Goal: Task Accomplishment & Management: Use online tool/utility

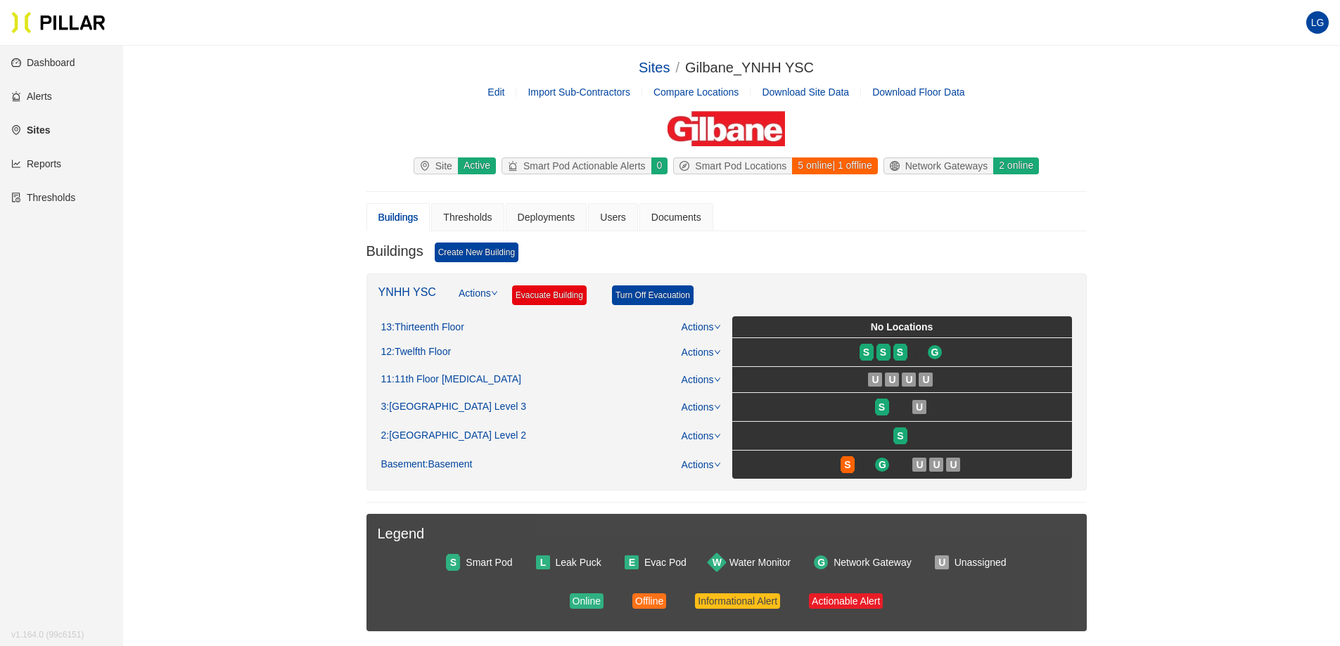
click at [59, 164] on link "Reports" at bounding box center [36, 163] width 50 height 11
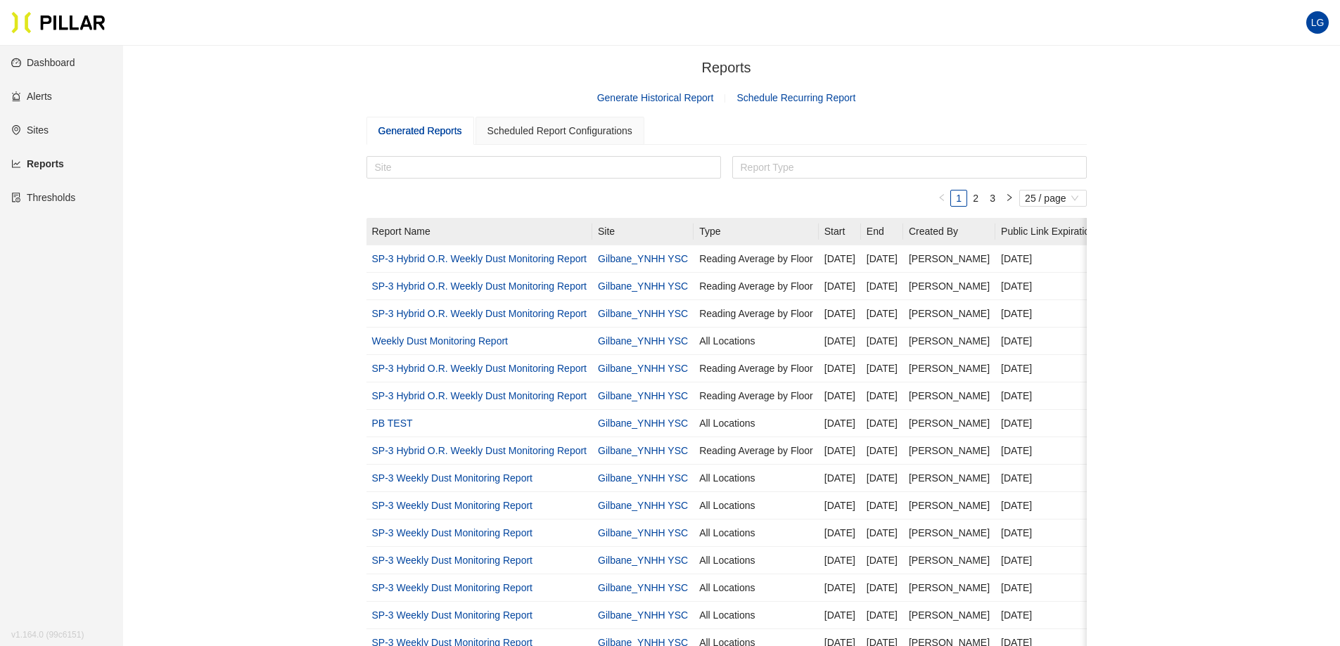
click at [691, 108] on section "Reports / Generate Historical Report Schedule Recurring Report Generated Report…" at bounding box center [726, 519] width 720 height 925
click at [683, 85] on section "Reports / Generate Historical Report Schedule Recurring Report Generated Report…" at bounding box center [726, 519] width 720 height 925
click at [674, 103] on link "Generate Historical Report" at bounding box center [655, 97] width 117 height 11
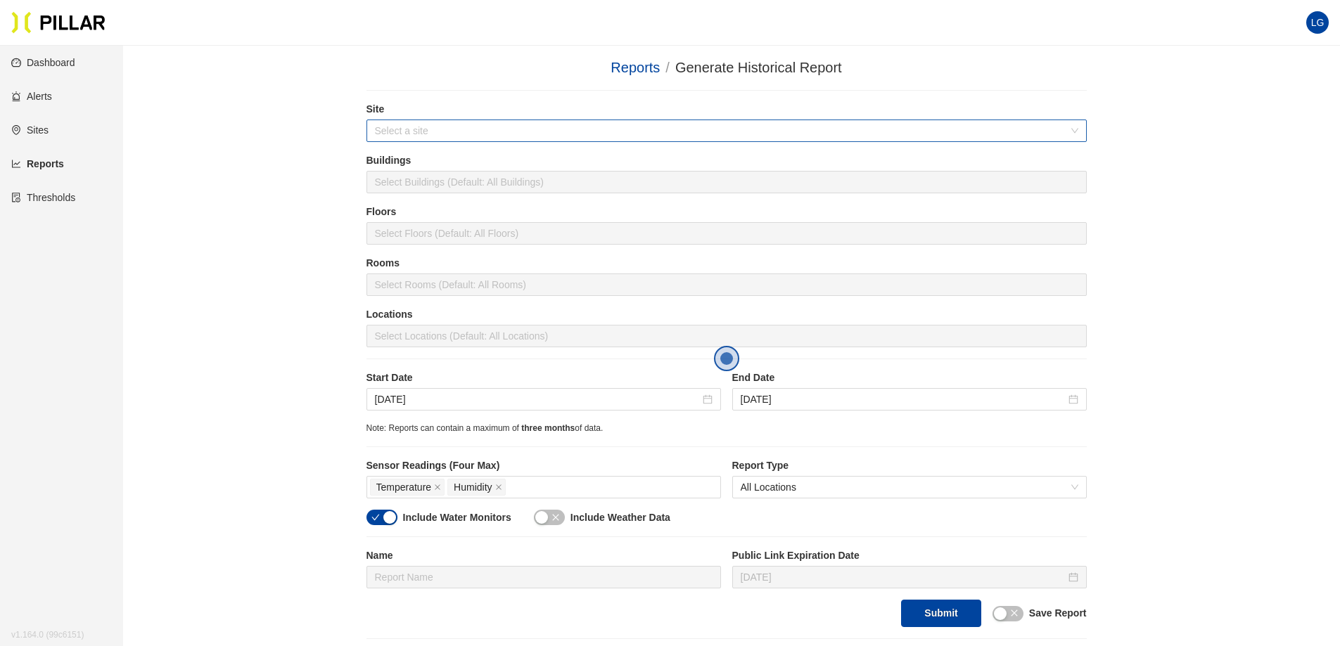
click at [528, 124] on input "search" at bounding box center [722, 130] width 694 height 21
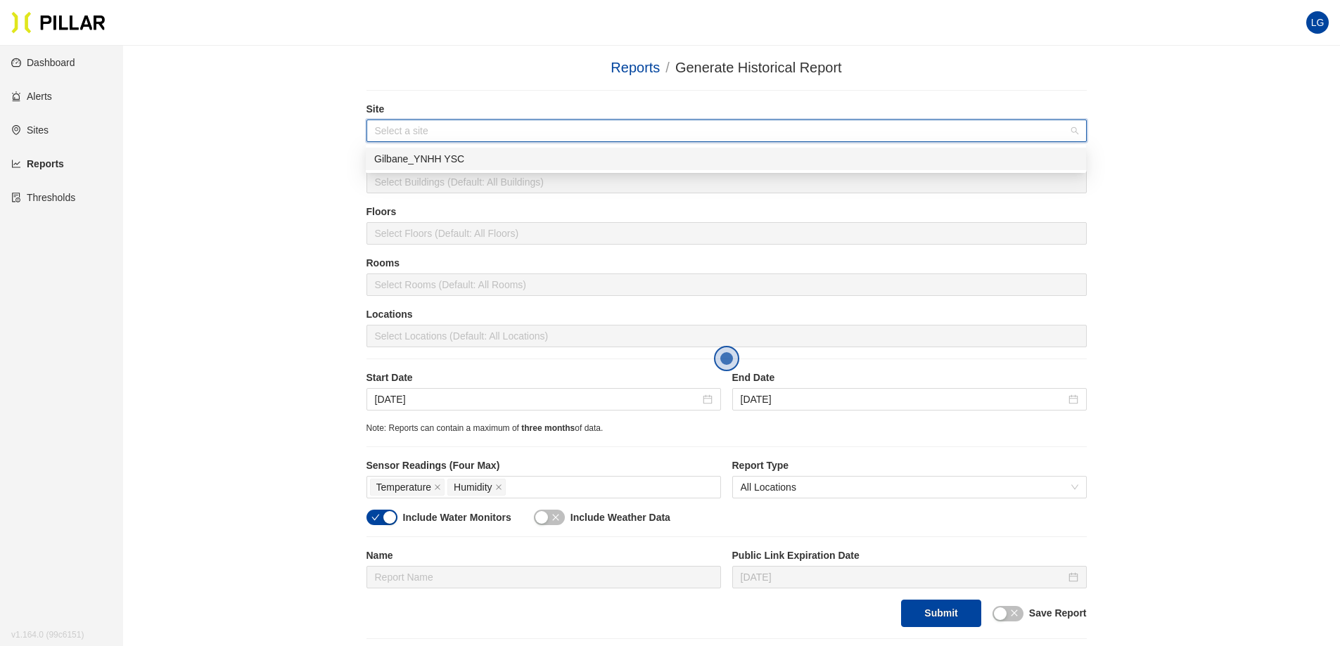
click at [495, 167] on div "Gilbane_YNHH YSC" at bounding box center [726, 159] width 720 height 23
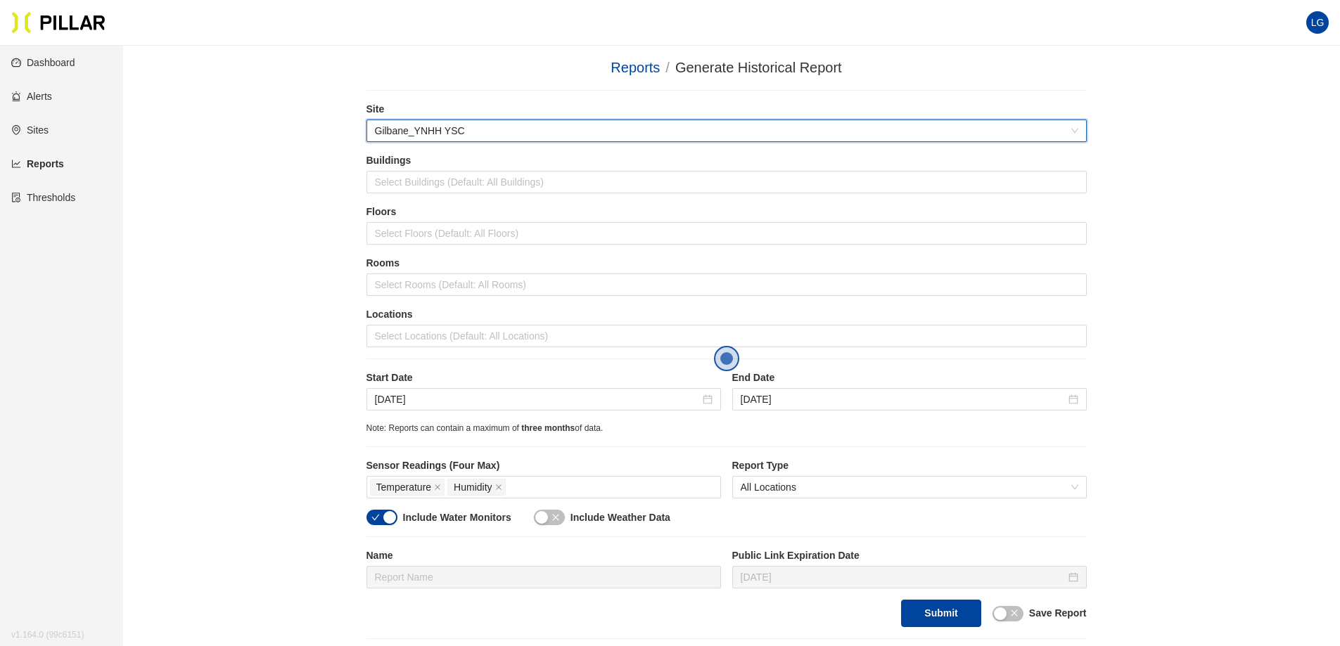
click at [489, 196] on div "Buildings Select Buildings (Default: All Buildings)" at bounding box center [726, 178] width 720 height 51
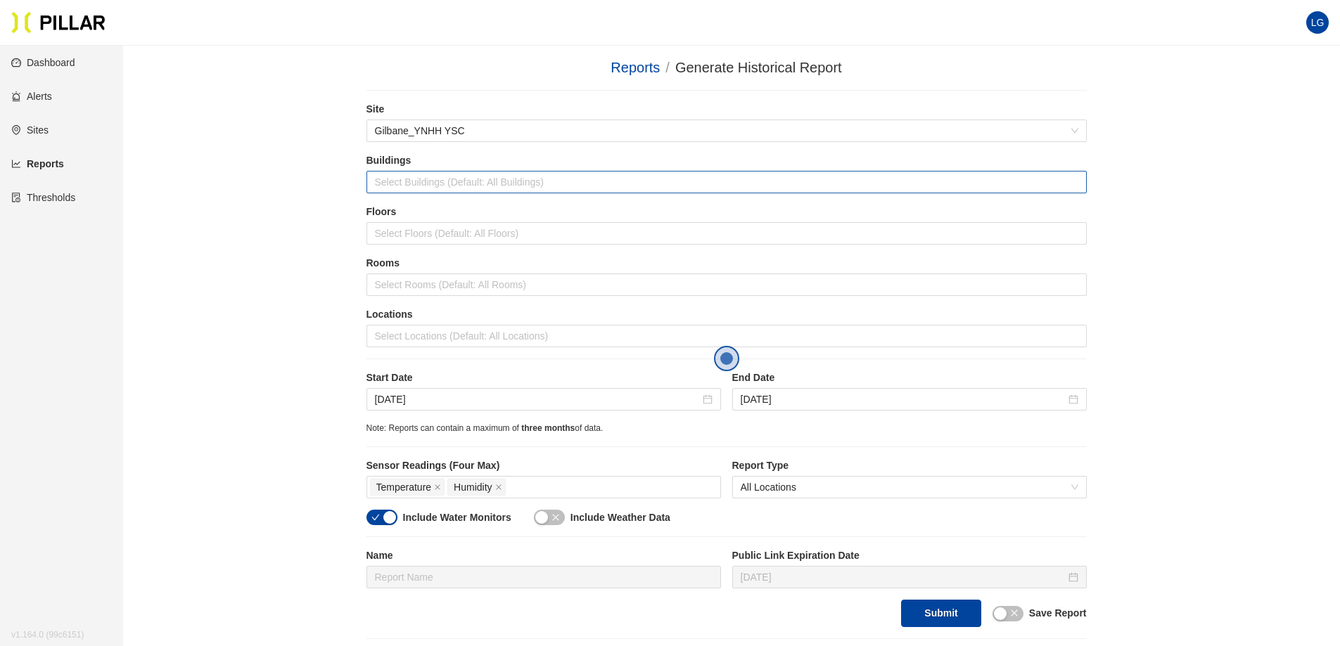
click at [497, 172] on div at bounding box center [726, 182] width 713 height 20
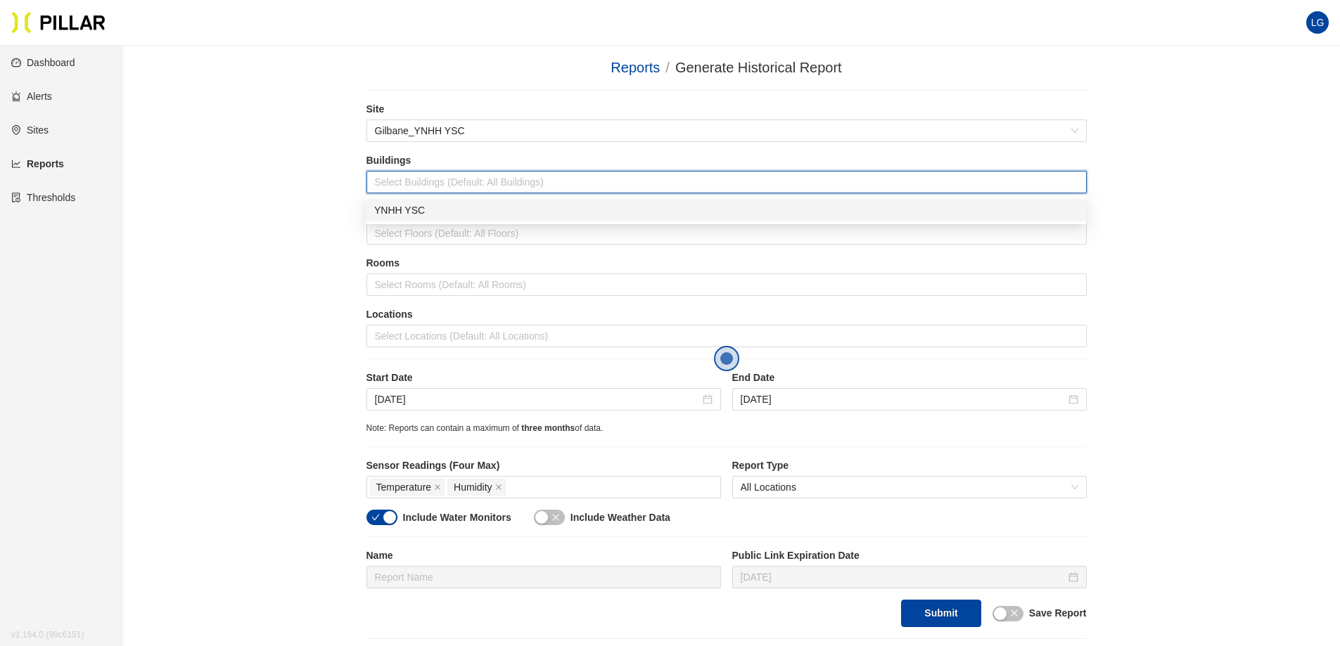
click at [473, 205] on div "YNHH YSC" at bounding box center [725, 210] width 703 height 15
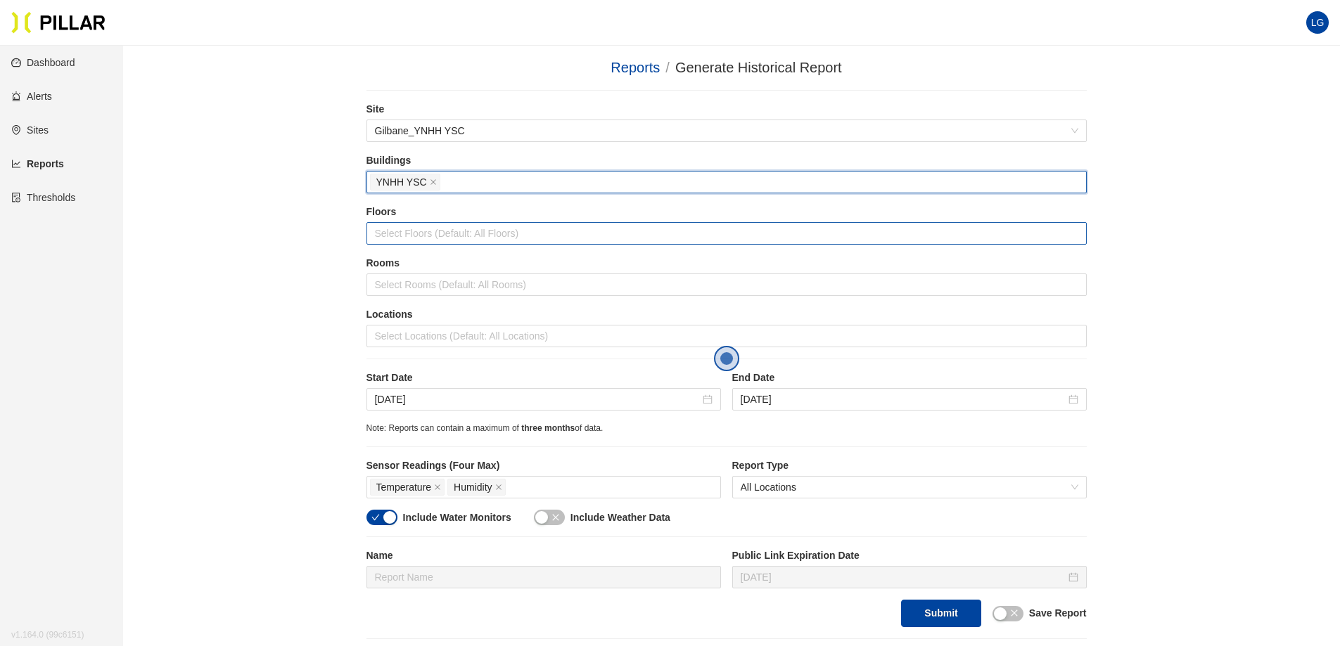
click at [458, 237] on div at bounding box center [726, 234] width 713 height 20
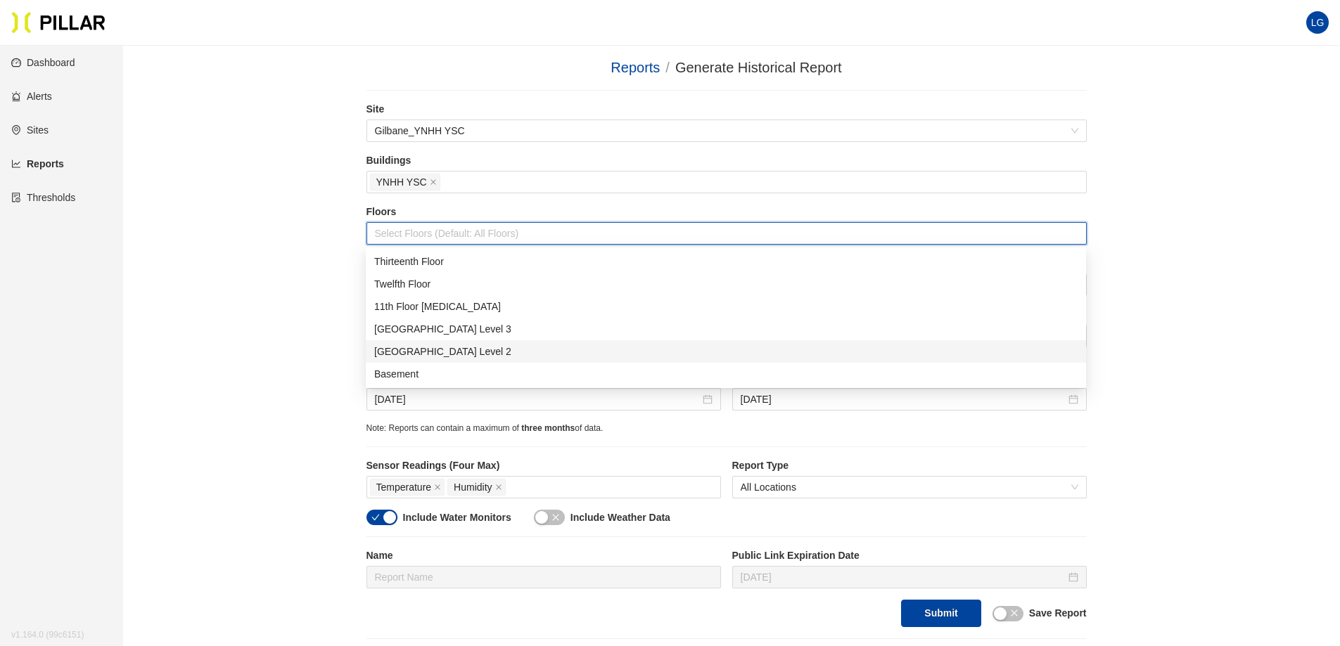
click at [445, 348] on div "[GEOGRAPHIC_DATA] Level 2" at bounding box center [725, 351] width 703 height 15
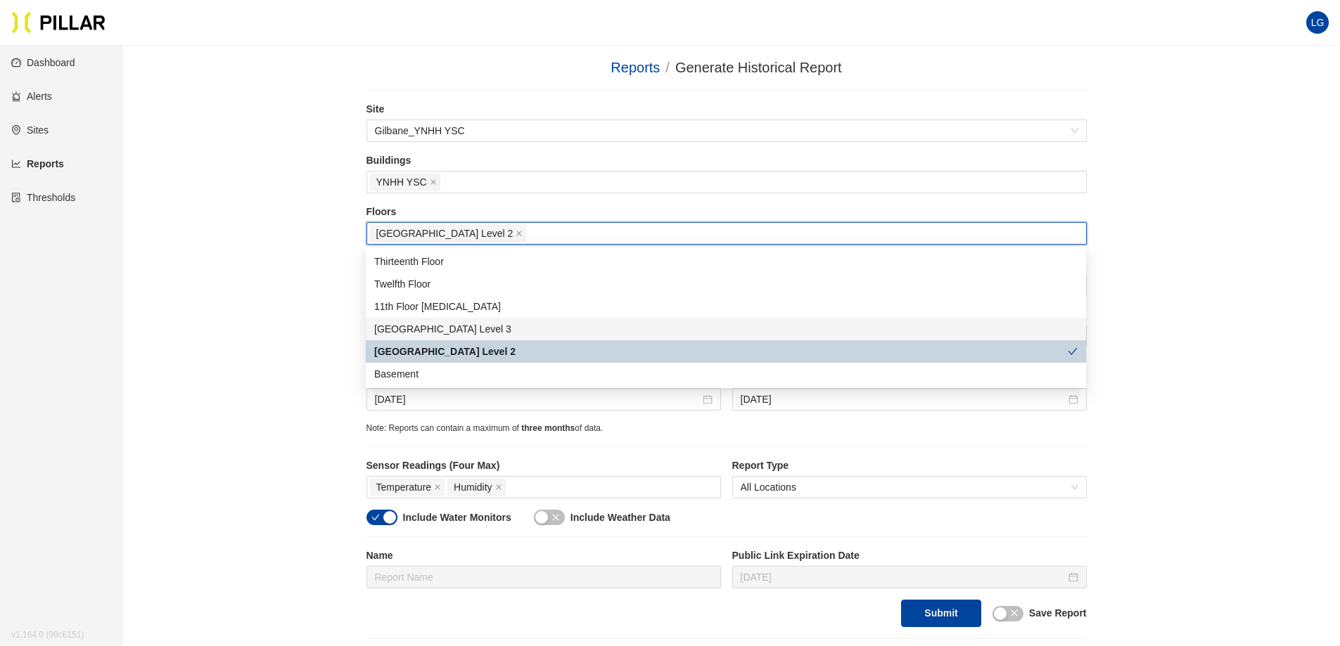
click at [304, 286] on div "Reports / Generate Historical Report / Site Gilbane_YNHH YSC Buildings YNHH YSC…" at bounding box center [726, 348] width 1137 height 582
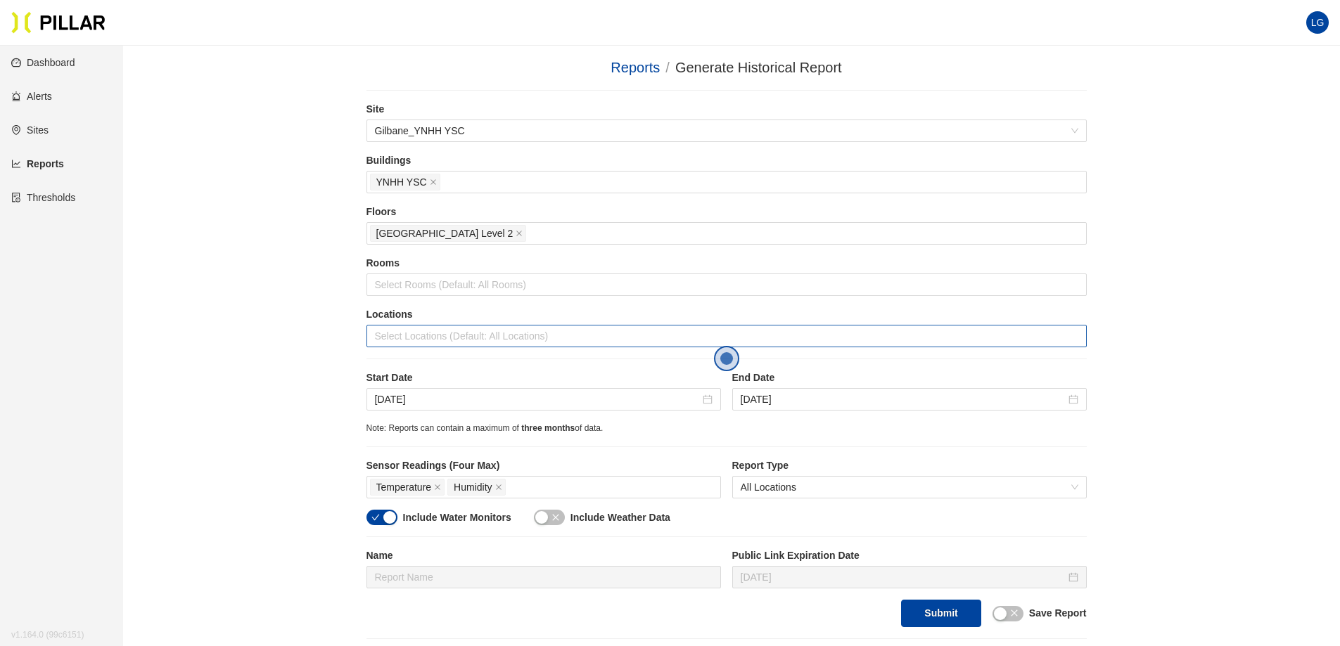
click at [438, 332] on div at bounding box center [726, 336] width 713 height 20
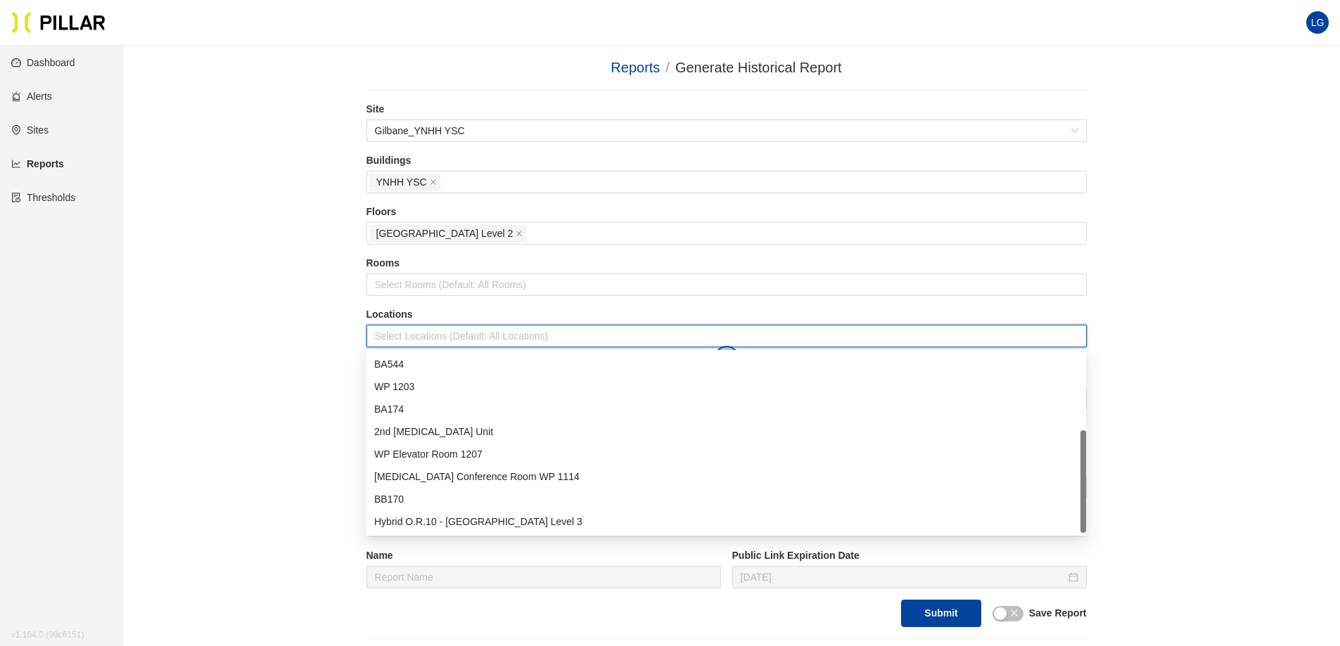
scroll to position [1, 0]
click at [442, 497] on div "BB170" at bounding box center [725, 498] width 703 height 15
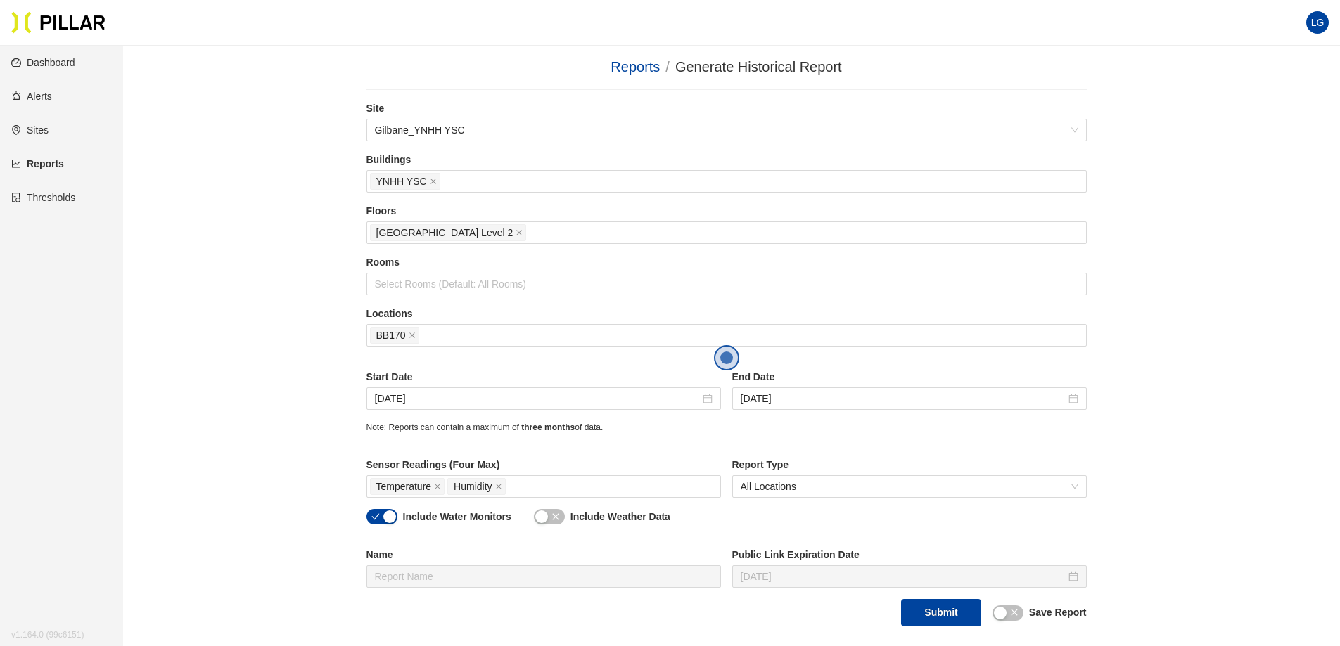
click at [231, 353] on div "Reports / Generate Historical Report / Site Gilbane_YNHH YSC Buildings YNHH YSC…" at bounding box center [726, 347] width 1137 height 582
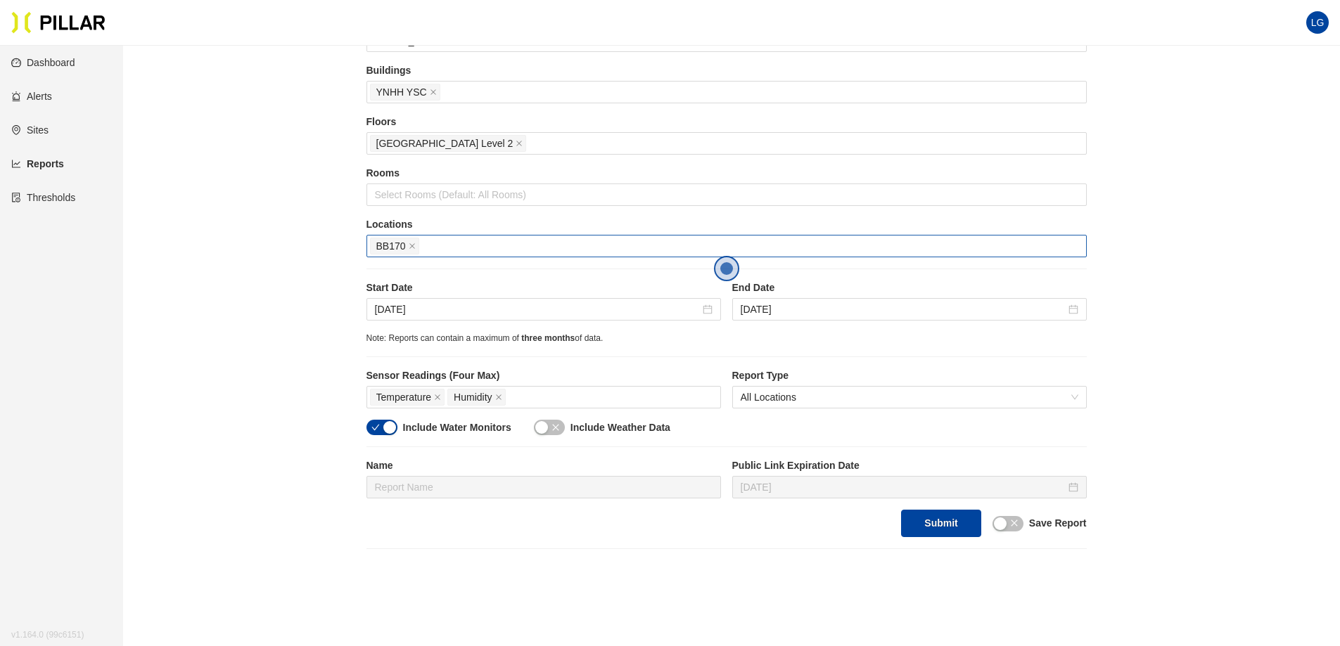
scroll to position [113, 0]
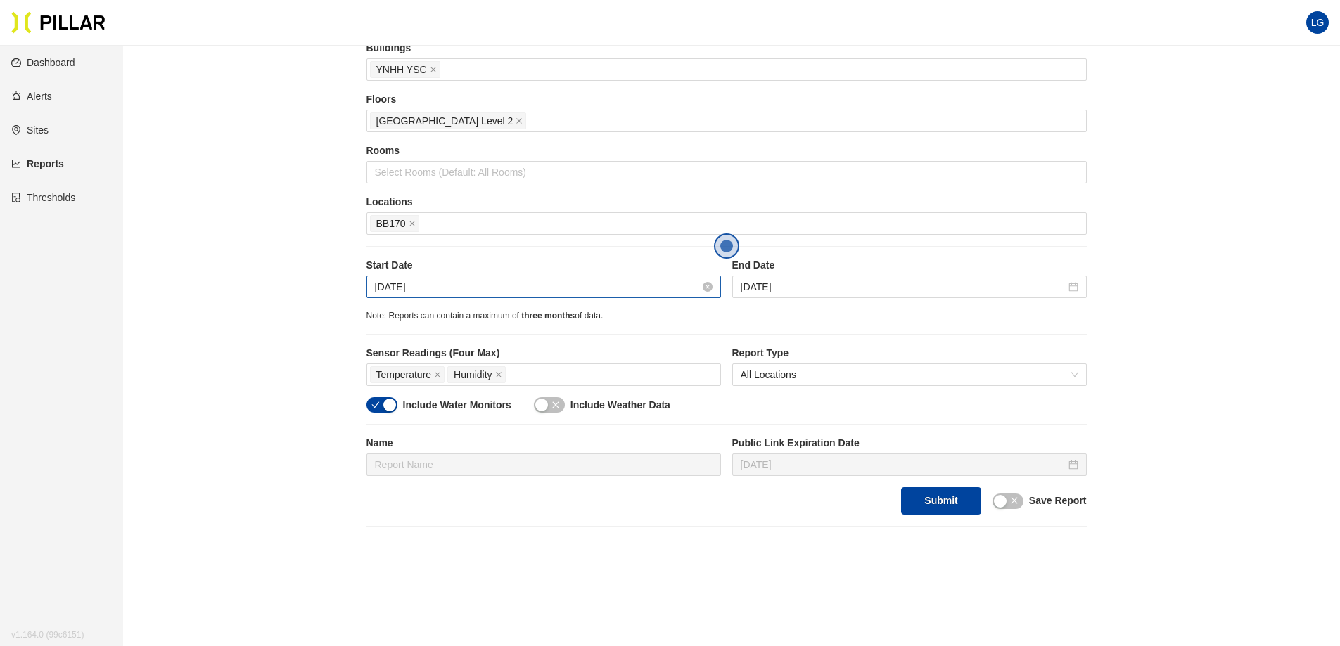
click at [701, 289] on div "[DATE]" at bounding box center [544, 286] width 338 height 15
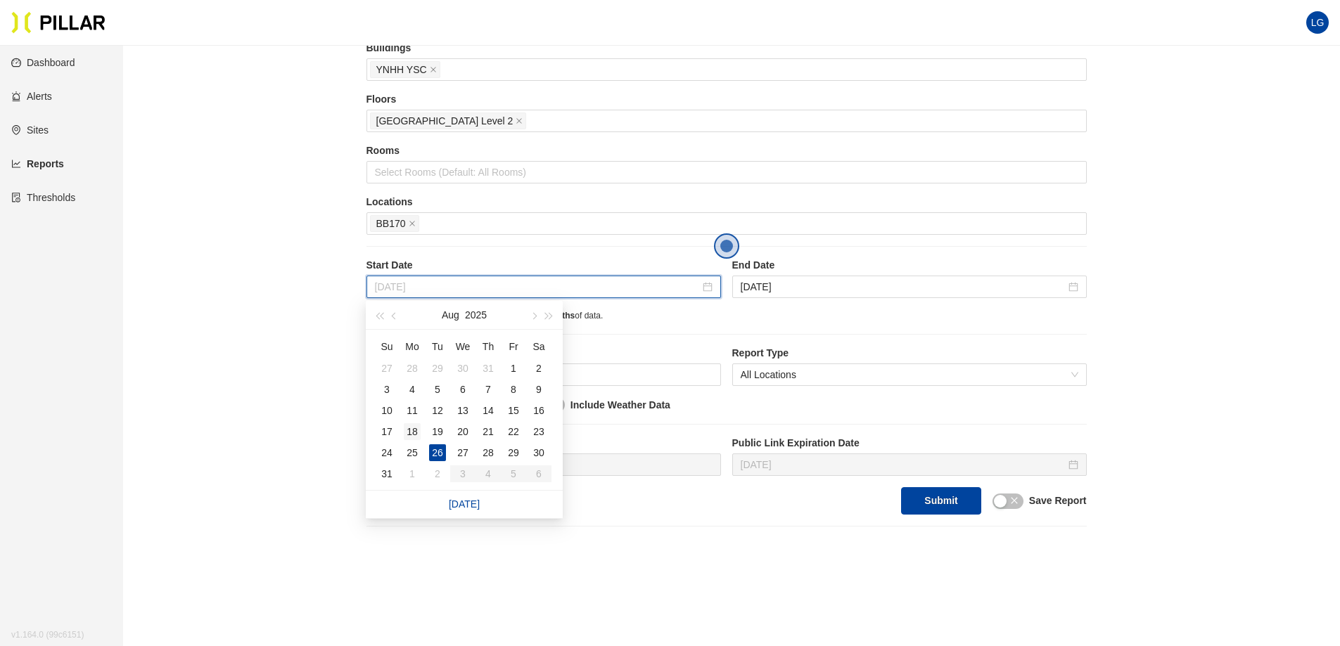
type input "[DATE]"
click at [411, 430] on div "18" at bounding box center [412, 431] width 17 height 17
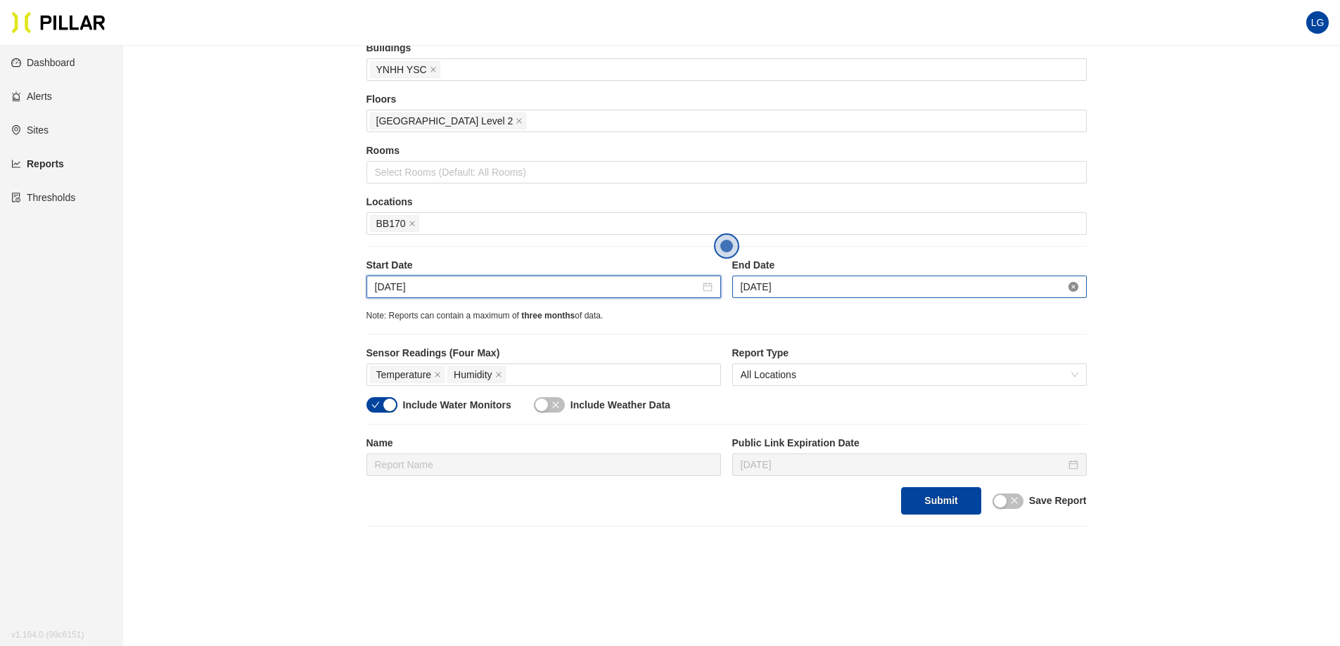
click at [1073, 289] on icon "close-circle" at bounding box center [1073, 287] width 10 height 10
click at [973, 298] on div "[DATE]" at bounding box center [909, 287] width 354 height 23
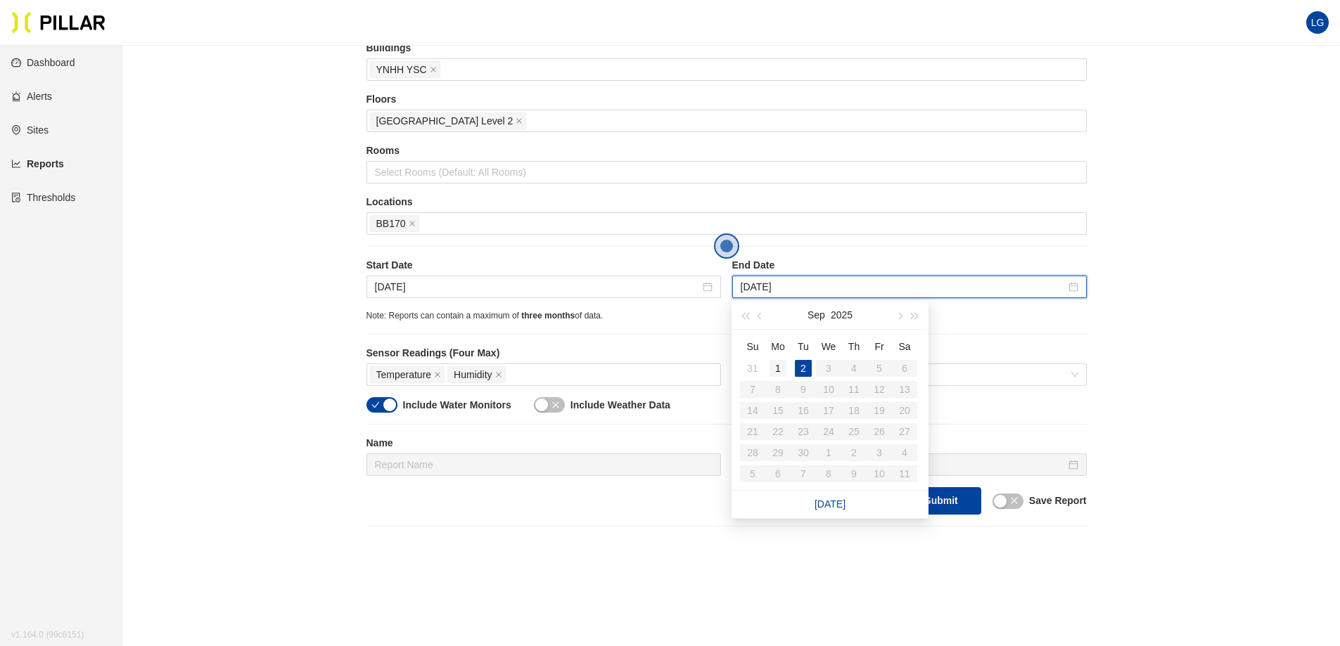
type input "[DATE]"
click at [780, 372] on div "1" at bounding box center [777, 368] width 17 height 17
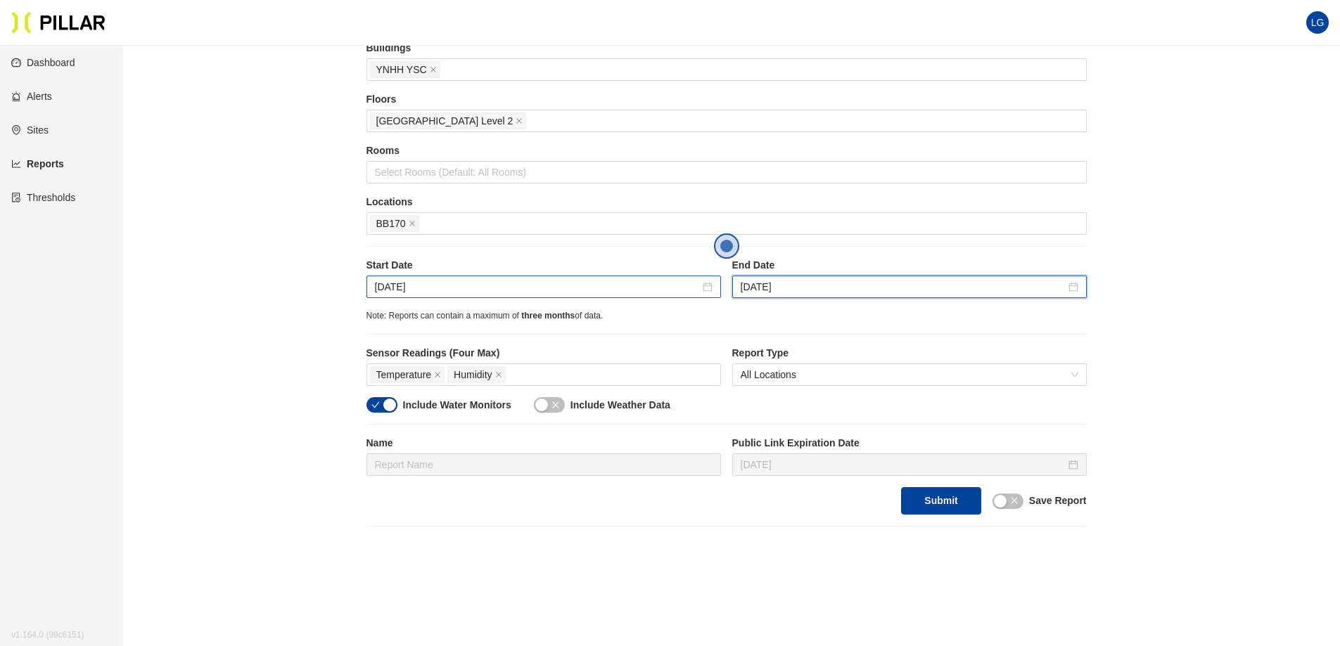
click at [547, 278] on div "[DATE]" at bounding box center [543, 287] width 354 height 23
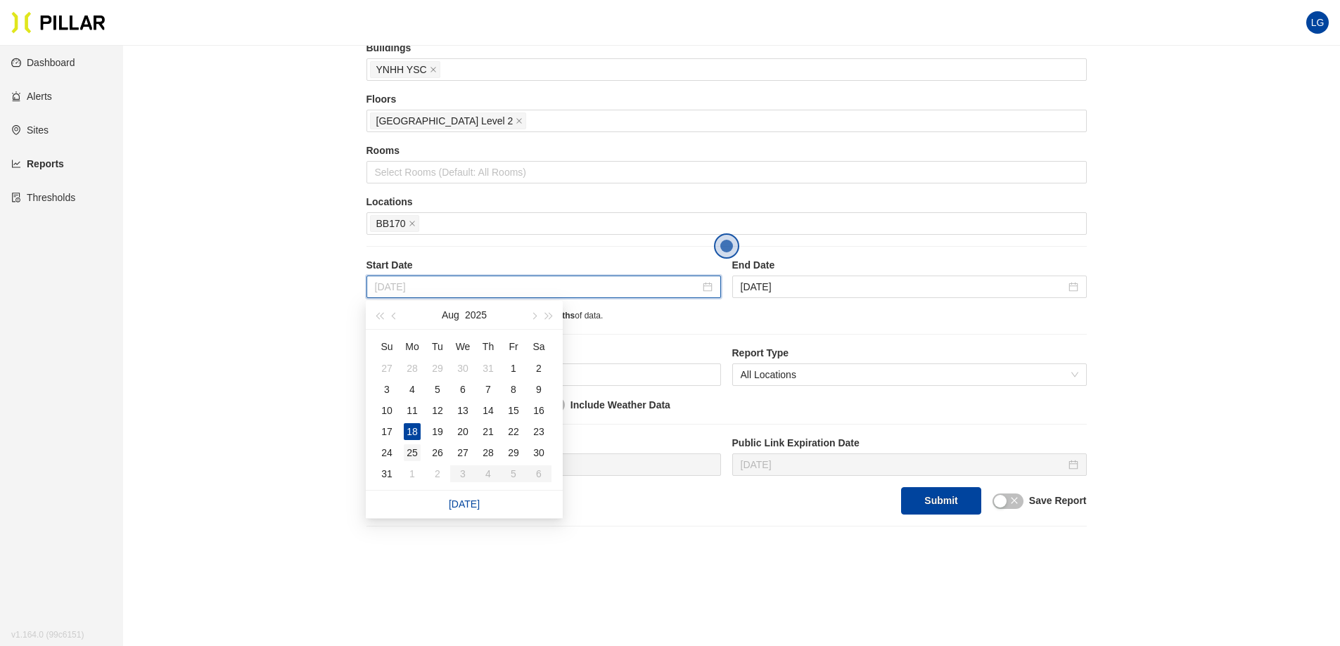
type input "[DATE]"
click at [414, 448] on div "25" at bounding box center [412, 453] width 17 height 17
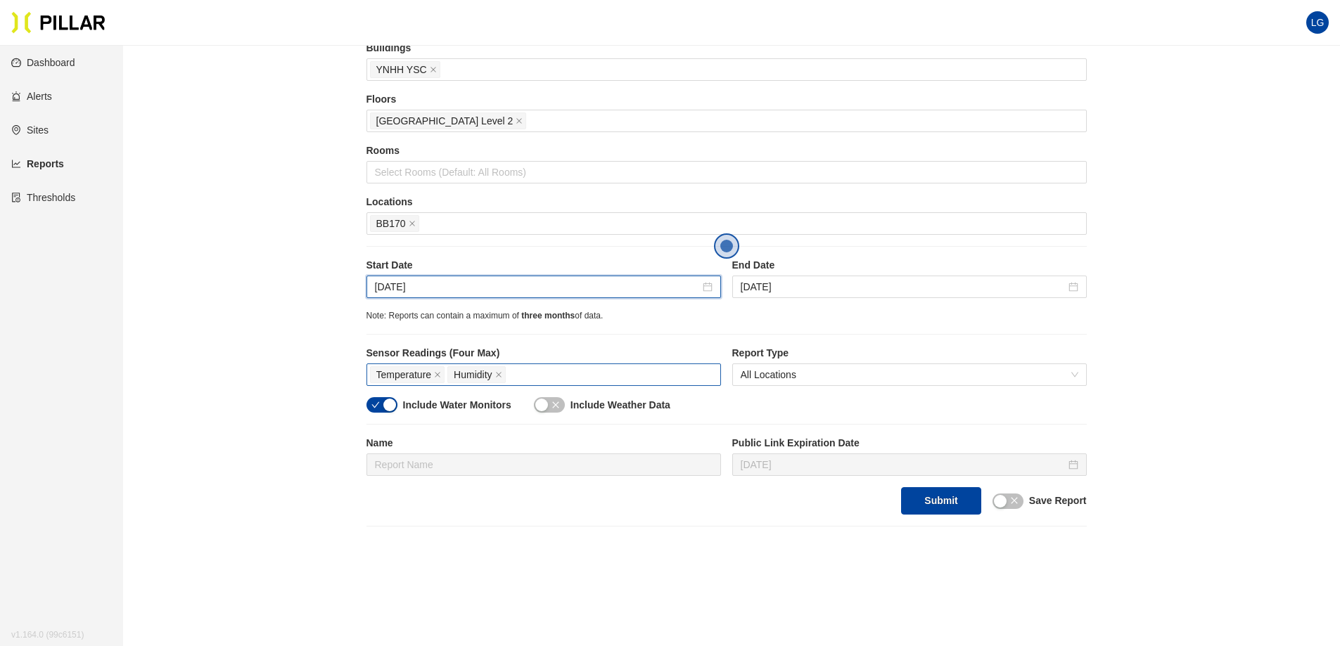
click at [534, 378] on div "Temperature Humidity" at bounding box center [543, 375] width 347 height 20
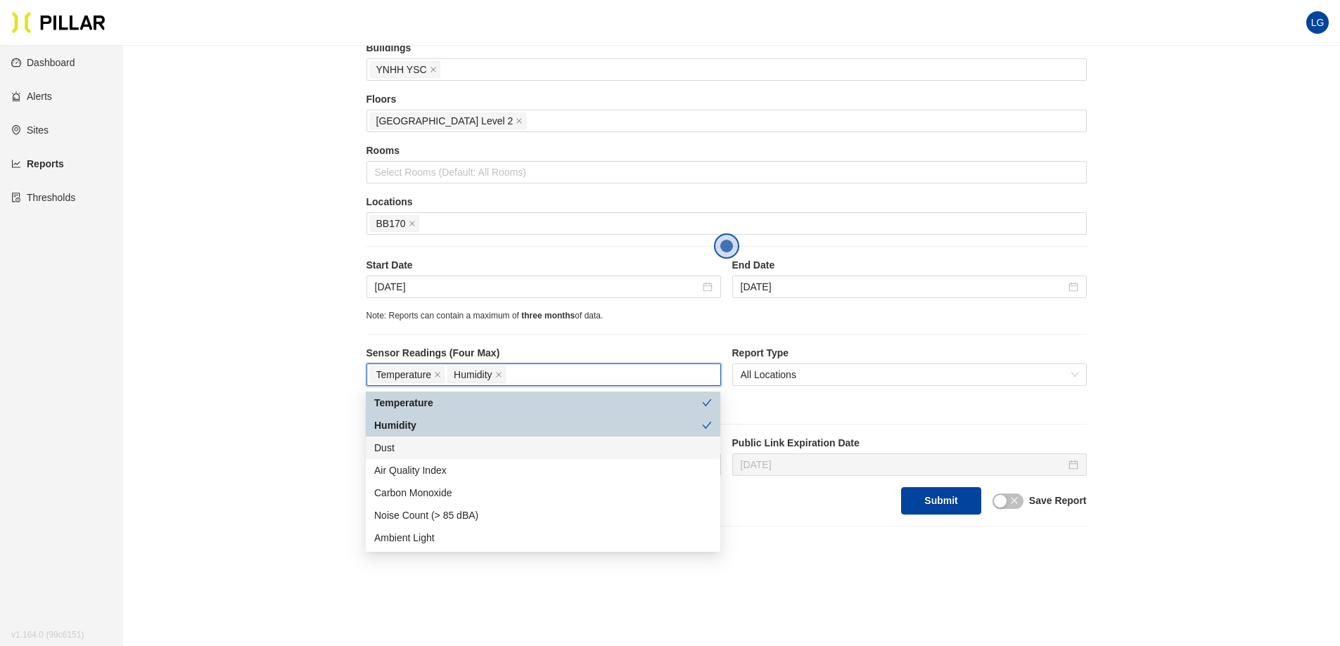
click at [484, 442] on div "Dust" at bounding box center [543, 447] width 338 height 15
click at [283, 366] on div "Reports / Generate Historical Report / Site Gilbane_YNHH YSC Buildings YNHH YSC…" at bounding box center [726, 235] width 1137 height 582
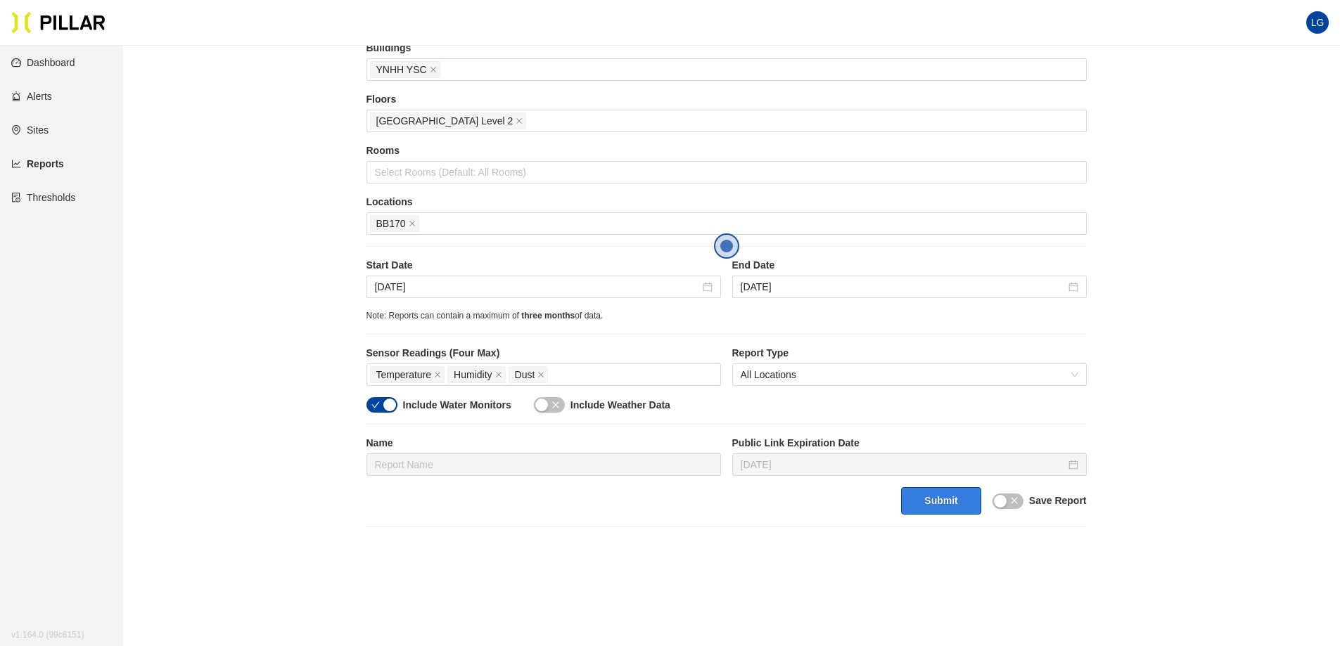
click at [938, 515] on button "Submit" at bounding box center [940, 500] width 79 height 27
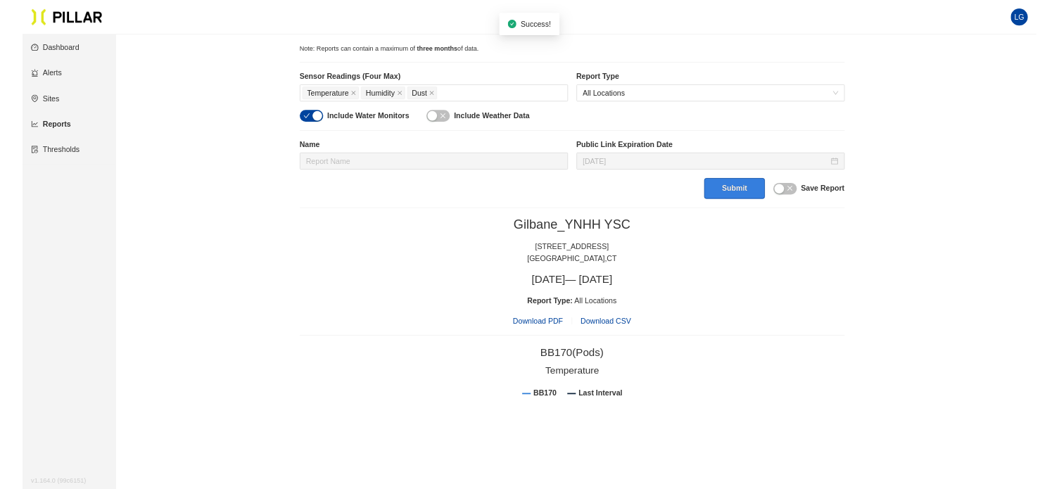
scroll to position [388, 0]
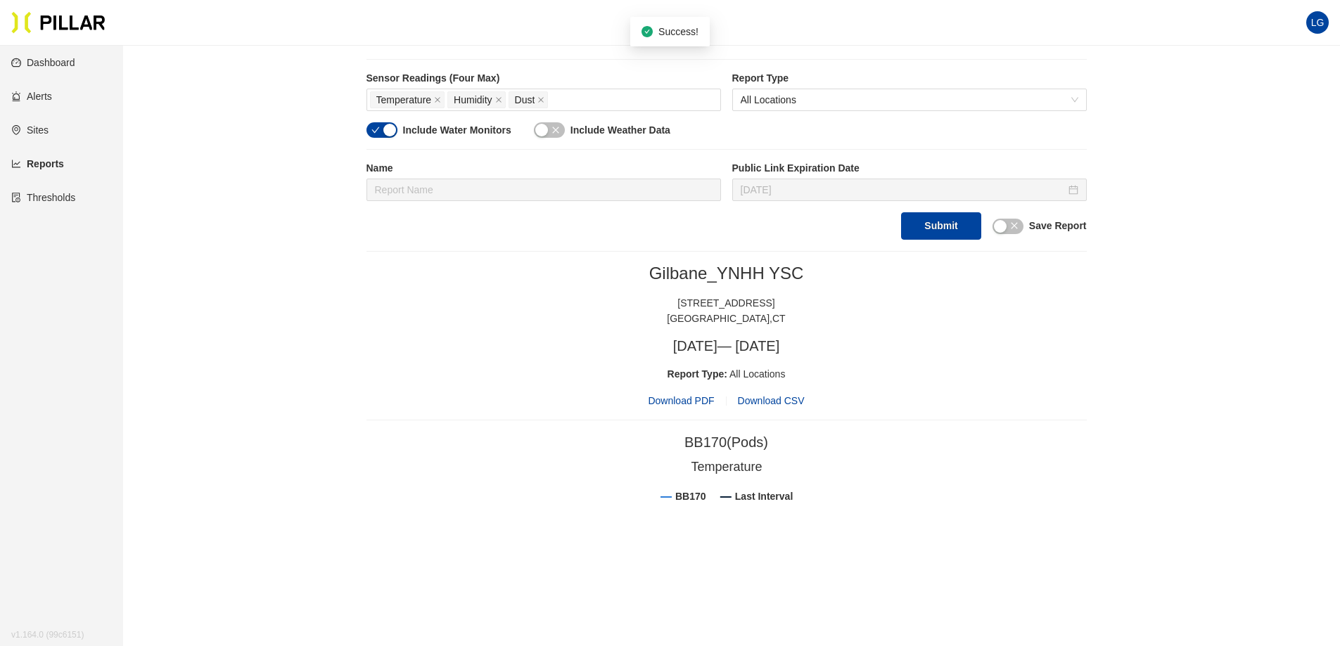
click at [701, 395] on span "Download PDF" at bounding box center [681, 400] width 66 height 15
